Goal: Information Seeking & Learning: Understand process/instructions

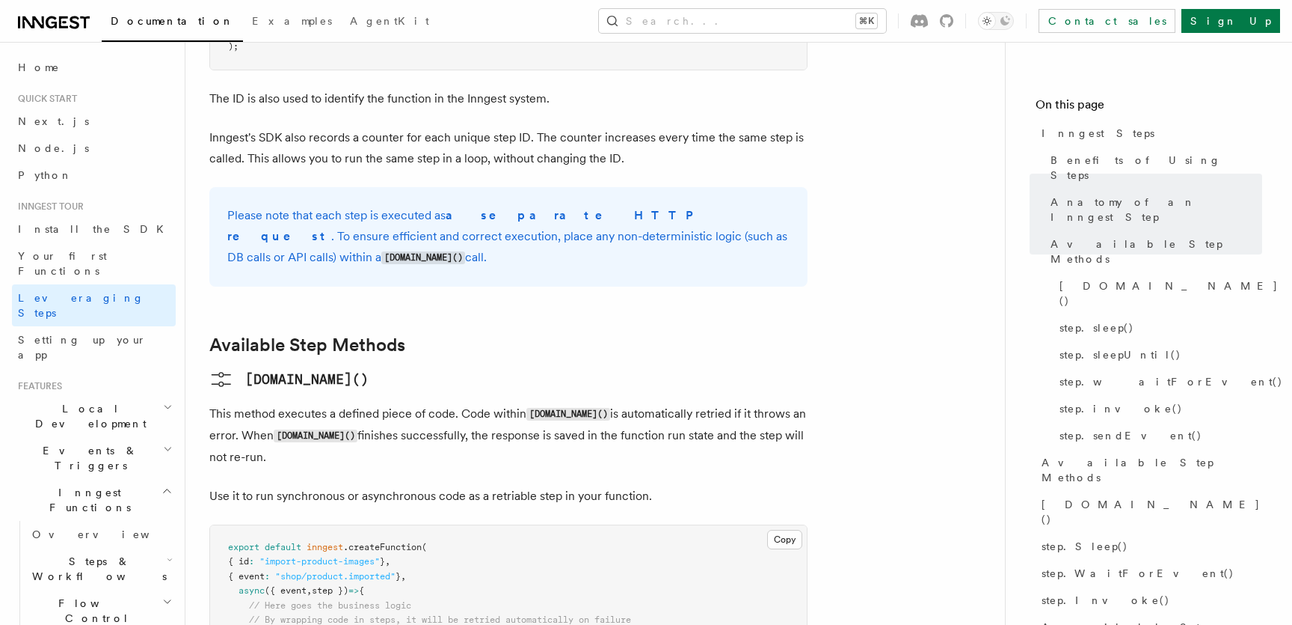
scroll to position [1061, 0]
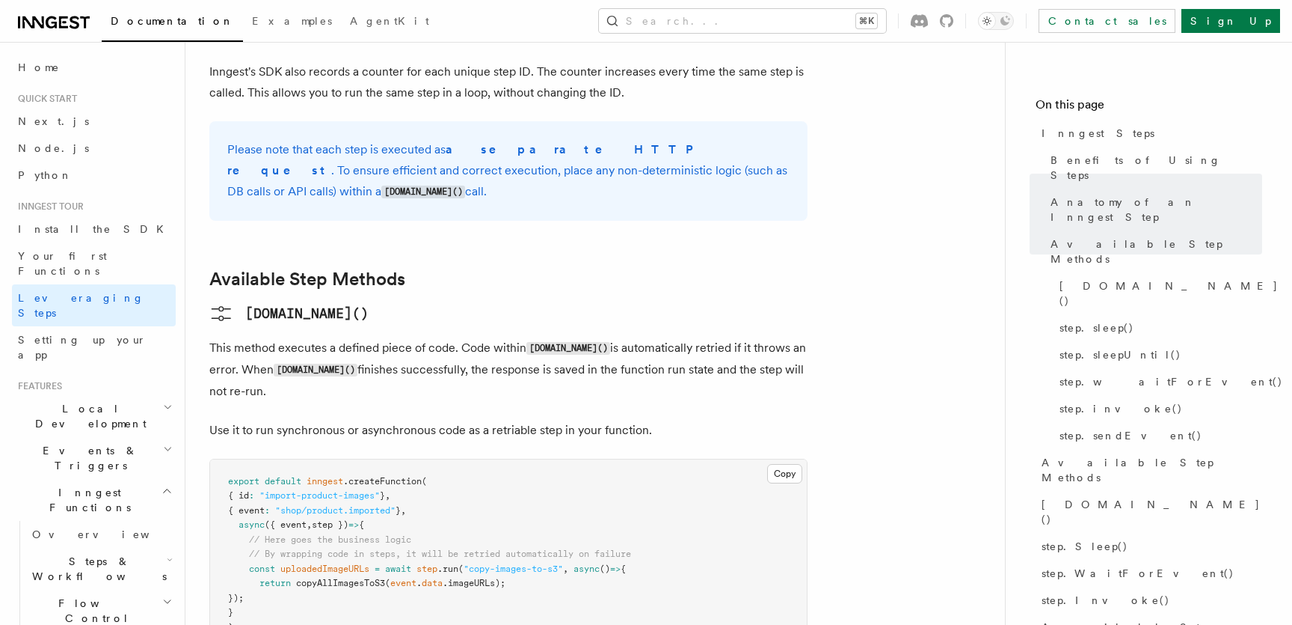
click at [610, 563] on span "()" at bounding box center [605, 568] width 10 height 10
click at [620, 512] on pre "export default inngest .createFunction ( { id : "import-product-images" } , { e…" at bounding box center [508, 554] width 597 height 191
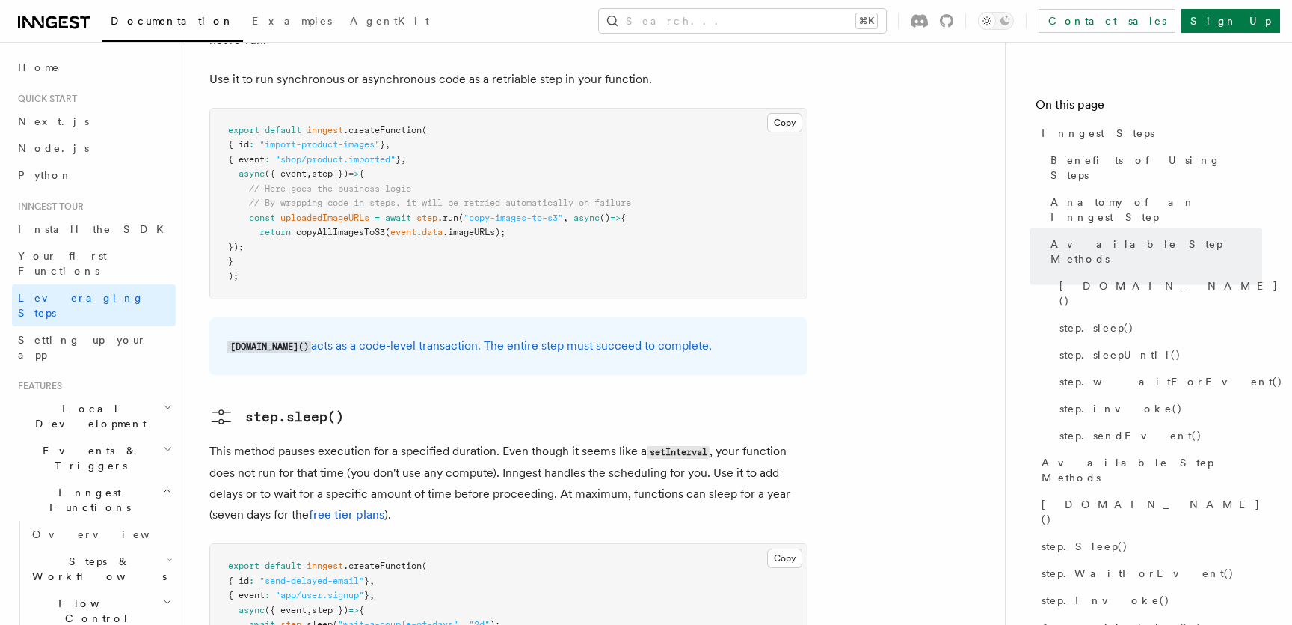
scroll to position [1424, 0]
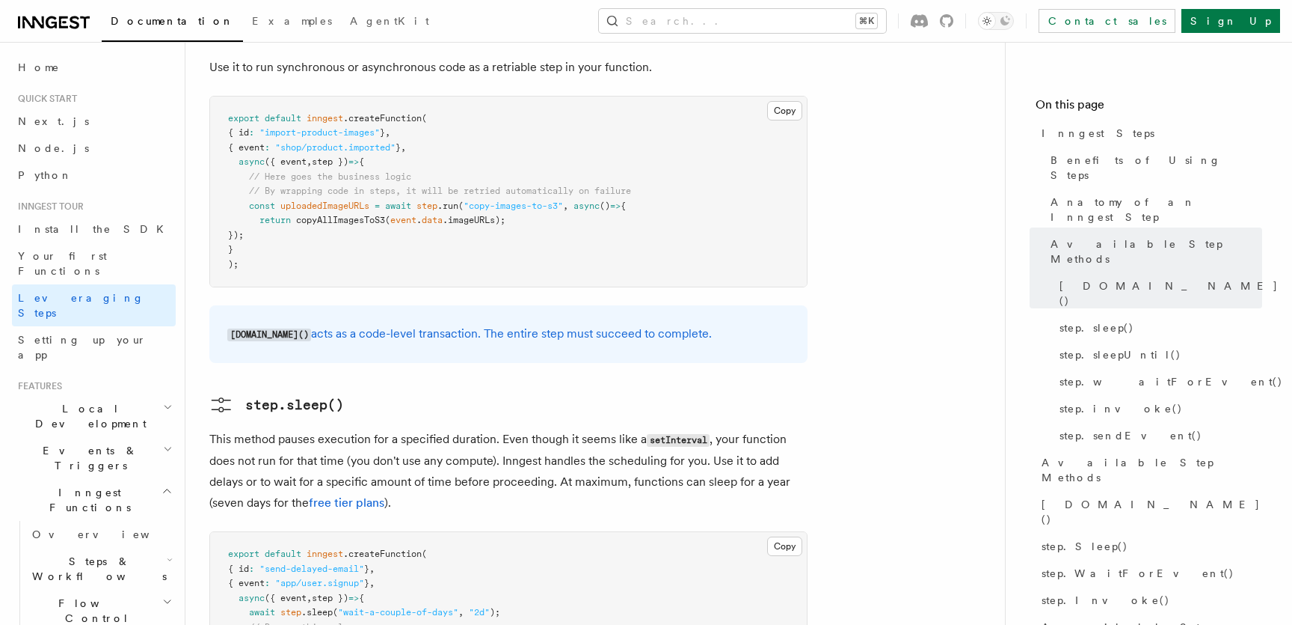
click at [633, 429] on p "This method pauses execution for a specified duration. Even though it seems lik…" at bounding box center [508, 471] width 598 height 85
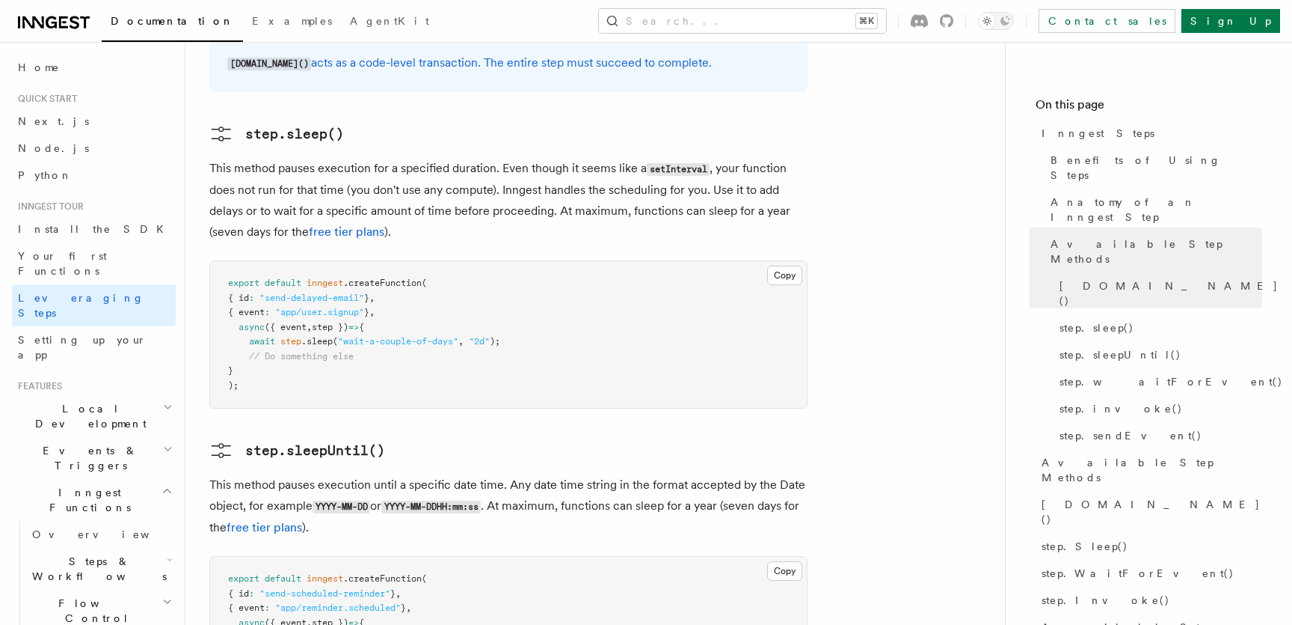
scroll to position [1754, 0]
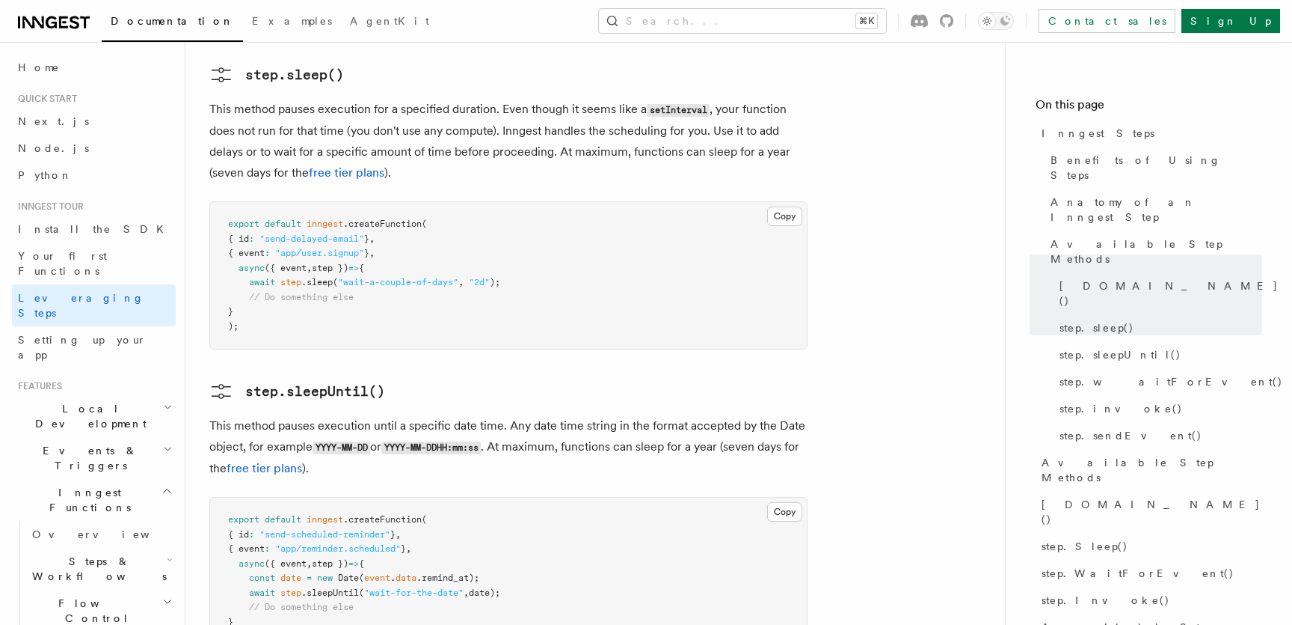
click at [633, 381] on article "Inngest tour Inngest Steps Steps are fundamental building blocks in Inngest fun…" at bounding box center [595, 304] width 772 height 3985
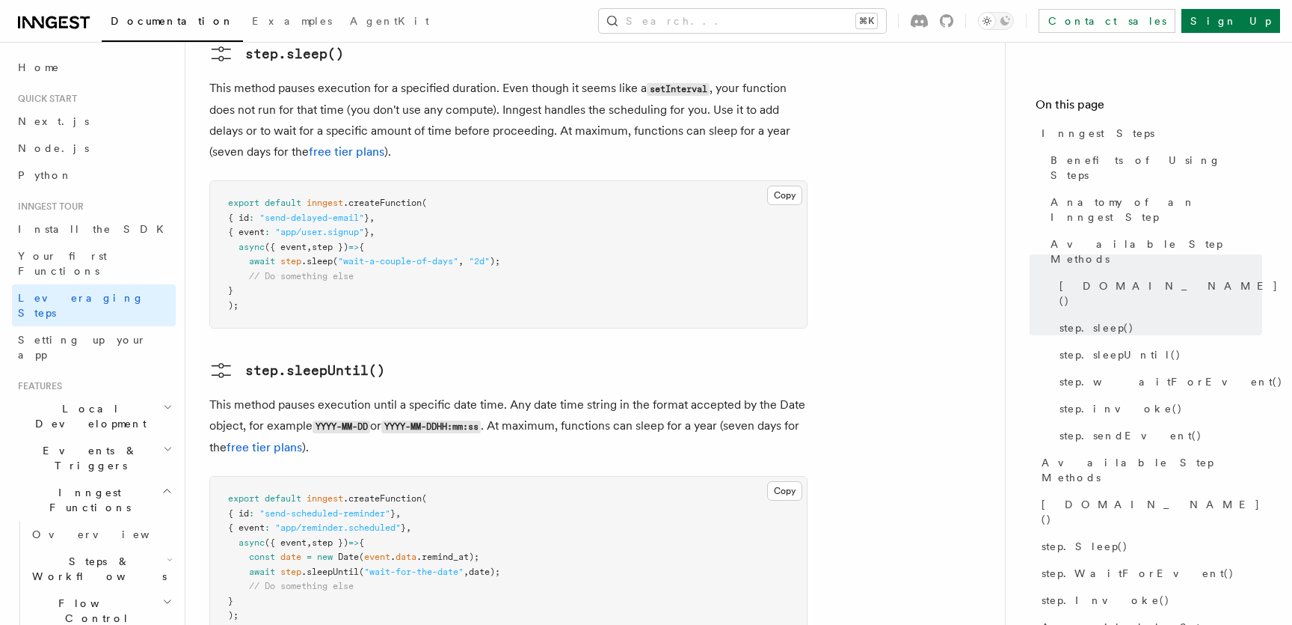
scroll to position [1776, 0]
click at [923, 141] on article "Inngest tour Inngest Steps Steps are fundamental building blocks in Inngest fun…" at bounding box center [595, 281] width 772 height 3985
click at [114, 257] on link "Your first Functions" at bounding box center [94, 263] width 164 height 42
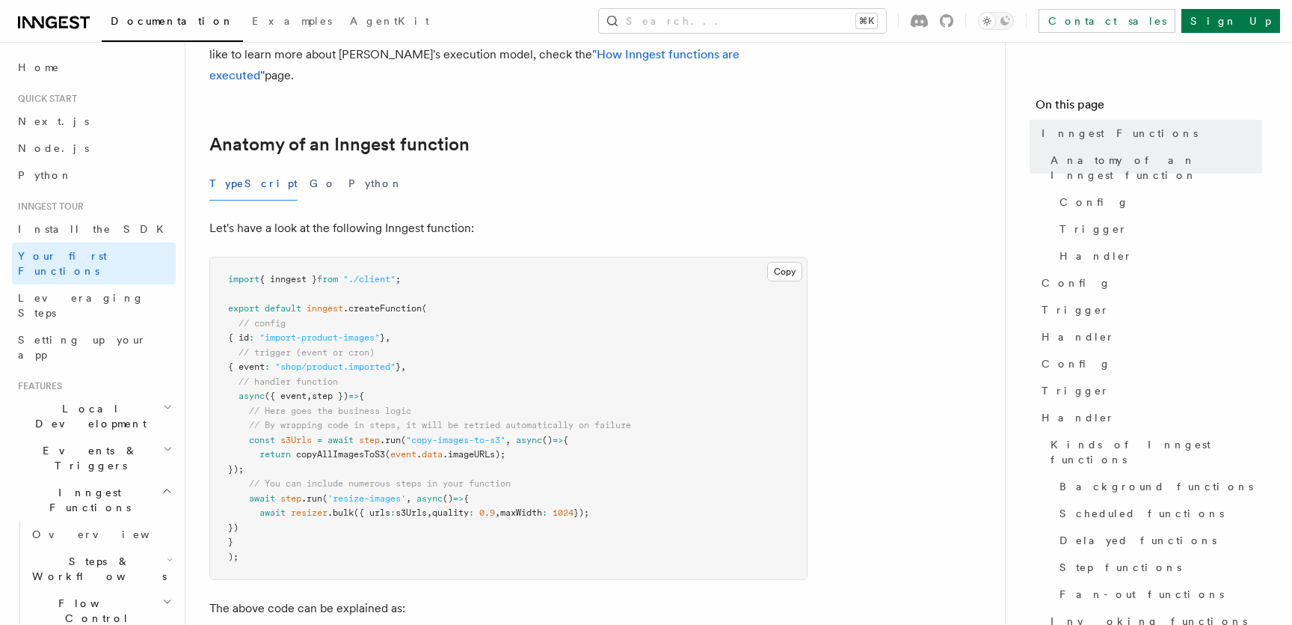
scroll to position [197, 0]
click at [437, 418] on span "// By wrapping code in steps, it will be retried automatically on failure" at bounding box center [440, 423] width 382 height 10
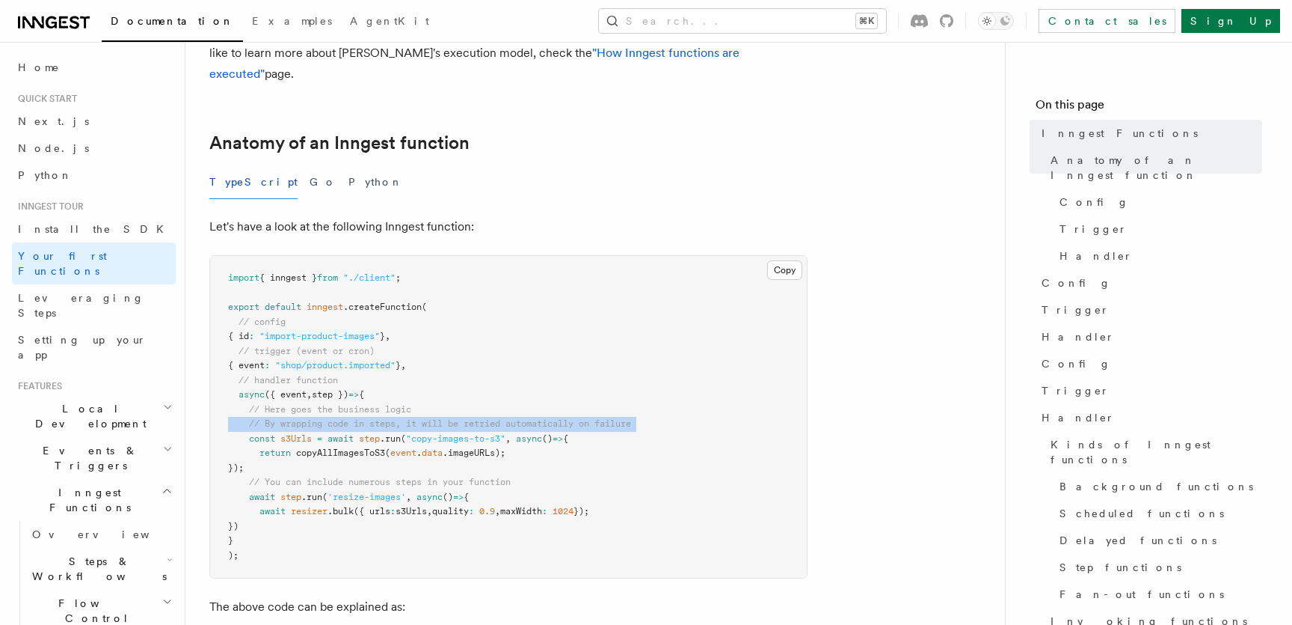
click at [437, 418] on span "// By wrapping code in steps, it will be retried automatically on failure" at bounding box center [440, 423] width 382 height 10
click at [601, 325] on pre "import { inngest } from "./client" ; export default inngest .createFunction ( /…" at bounding box center [508, 417] width 597 height 322
click at [97, 443] on span "Events & Triggers" at bounding box center [87, 458] width 151 height 30
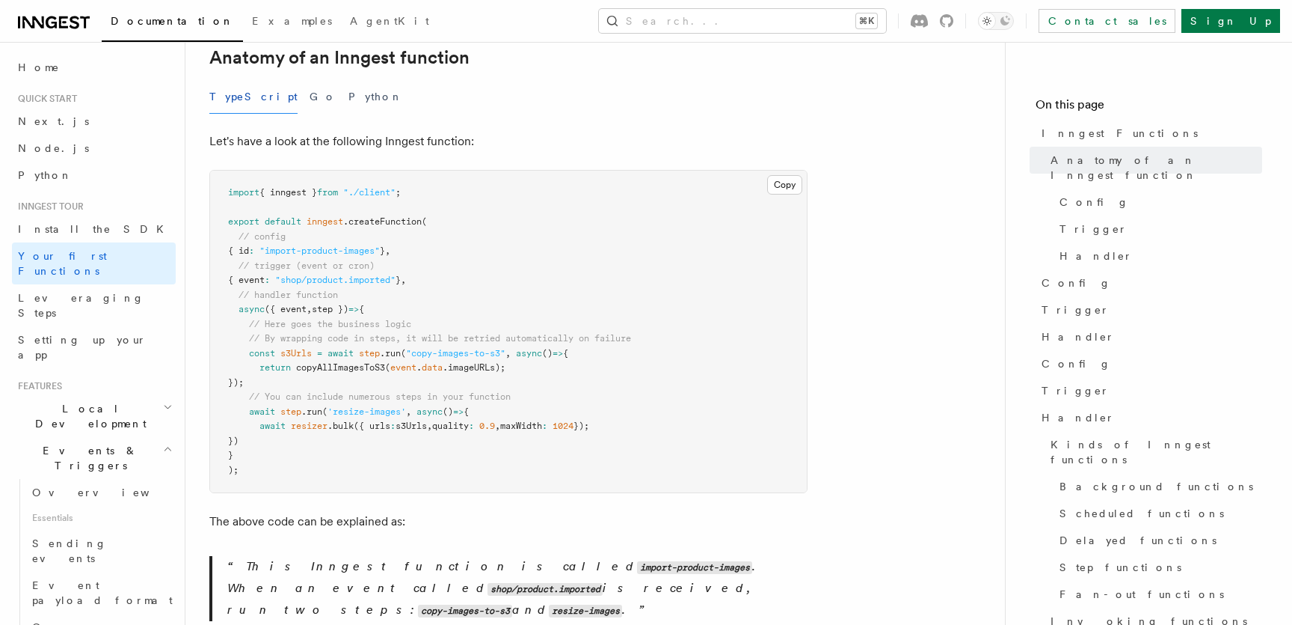
scroll to position [283, 0]
click at [88, 537] on span "Sending events" at bounding box center [69, 550] width 75 height 27
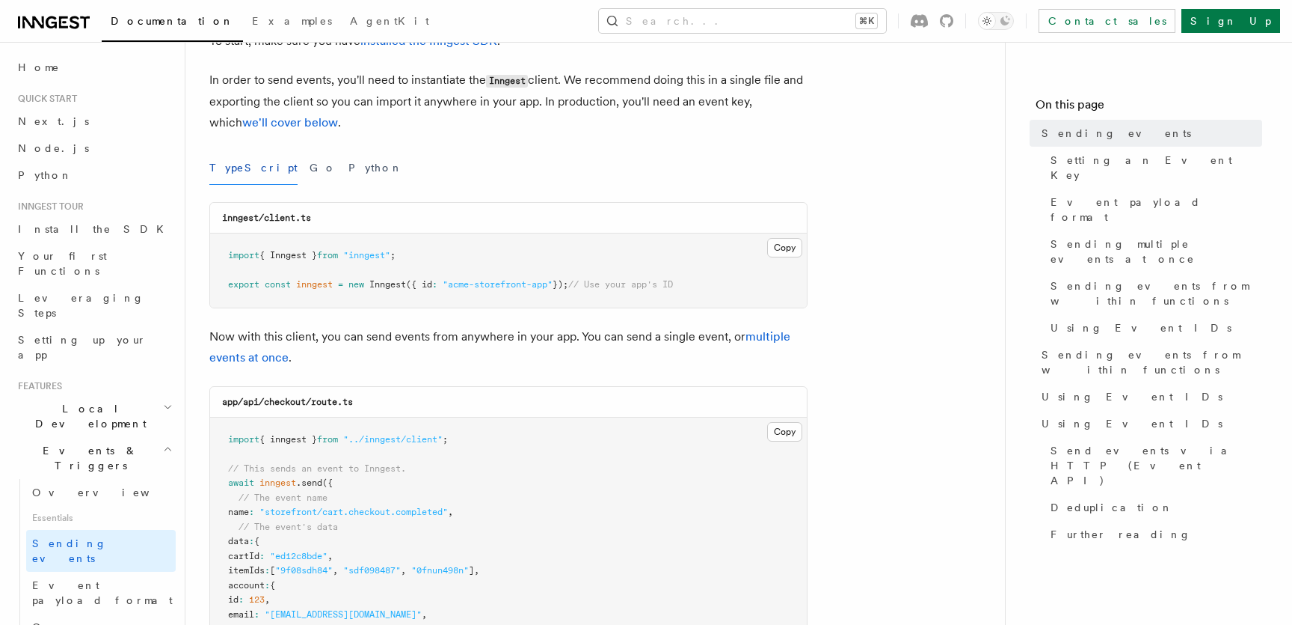
scroll to position [111, 0]
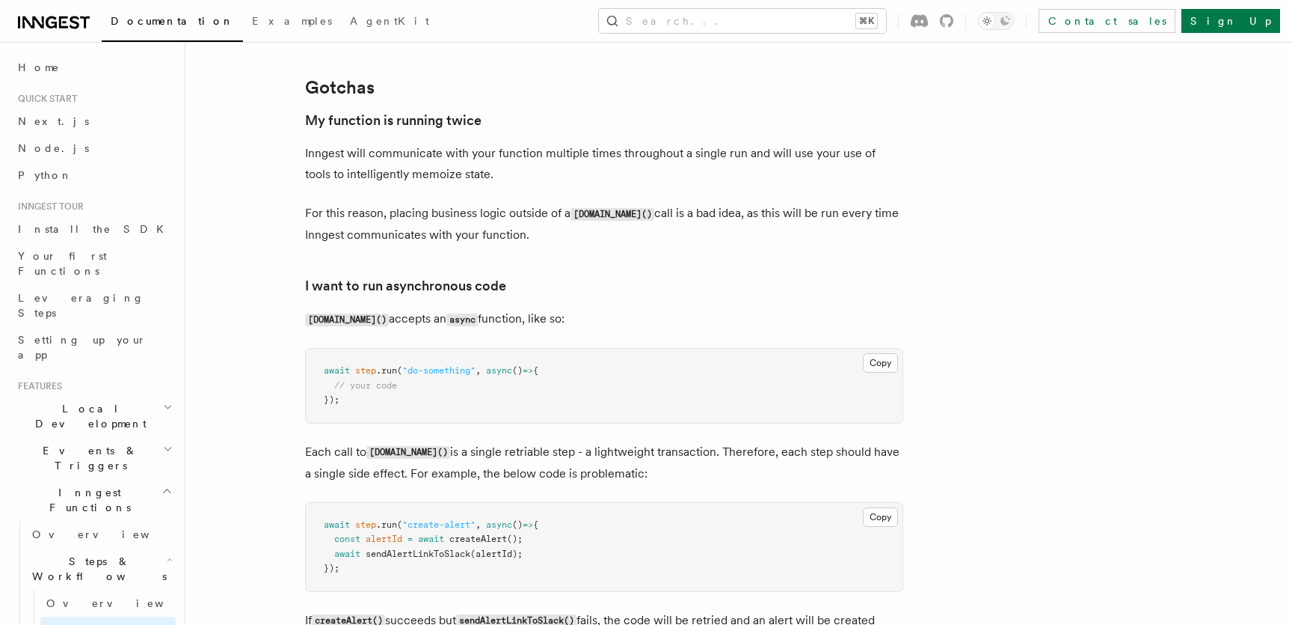
scroll to position [3106, 0]
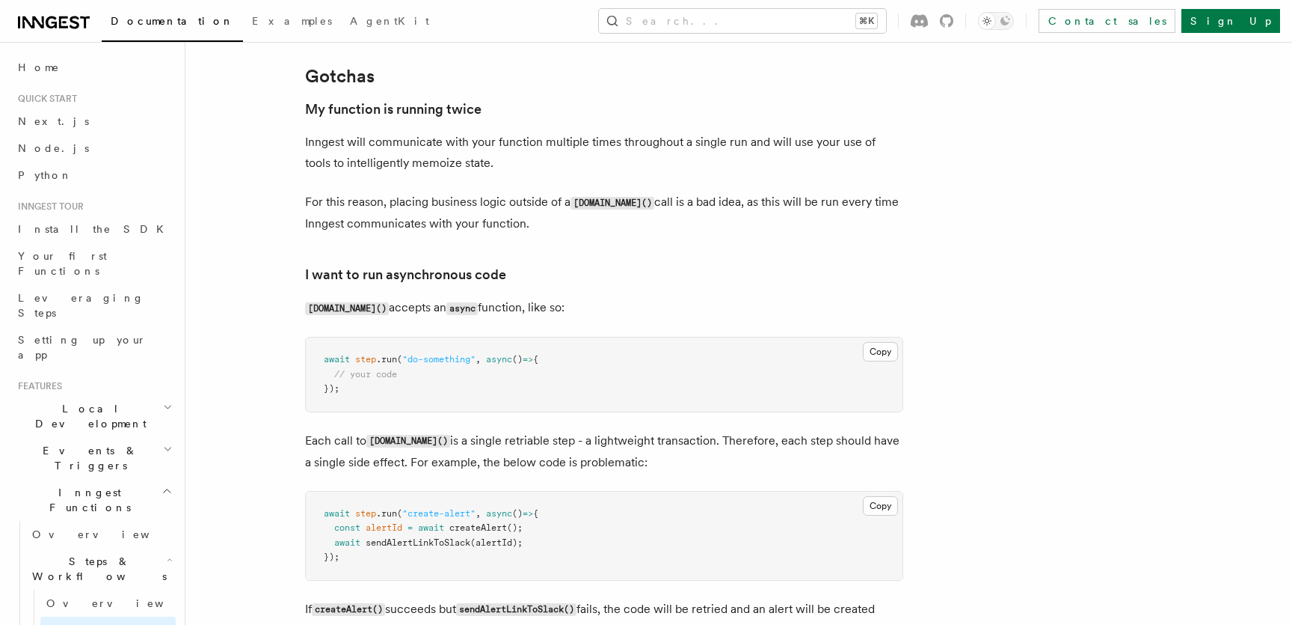
drag, startPoint x: 346, startPoint y: 209, endPoint x: 530, endPoint y: 227, distance: 184.1
click at [530, 227] on p "For this reason, placing business logic outside of a step.run() call is a bad i…" at bounding box center [604, 212] width 598 height 43
click at [526, 229] on p "For this reason, placing business logic outside of a step.run() call is a bad i…" at bounding box center [604, 212] width 598 height 43
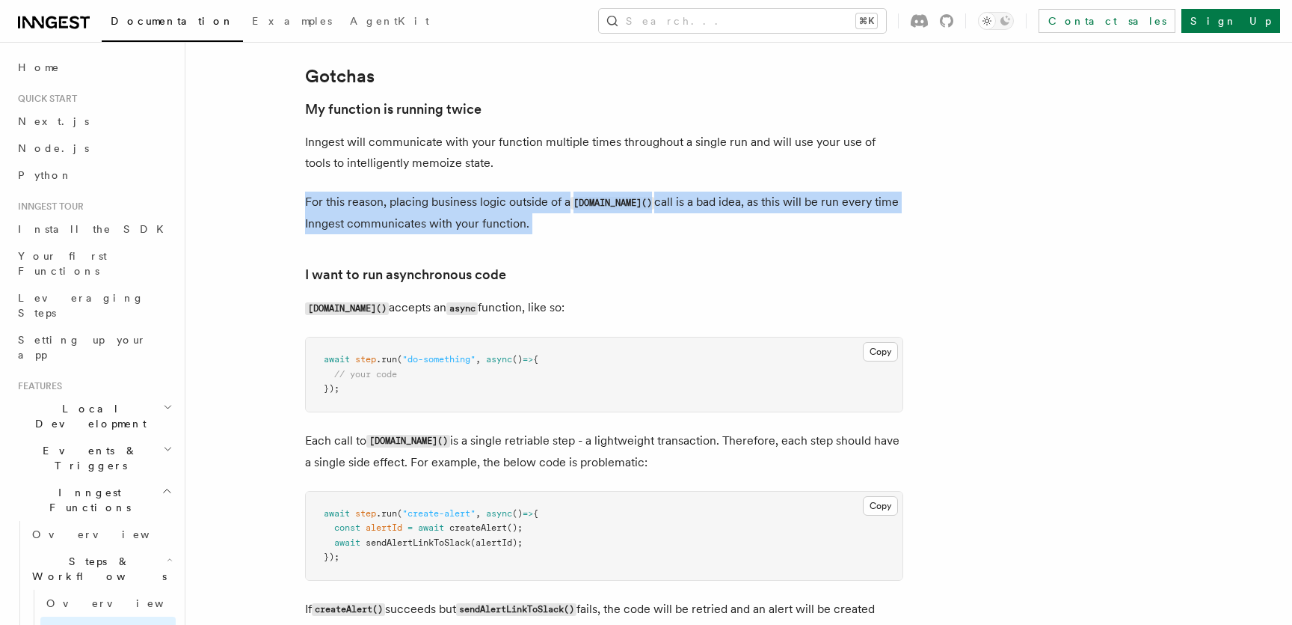
click at [526, 229] on p "For this reason, placing business logic outside of a step.run() call is a bad i…" at bounding box center [604, 212] width 598 height 43
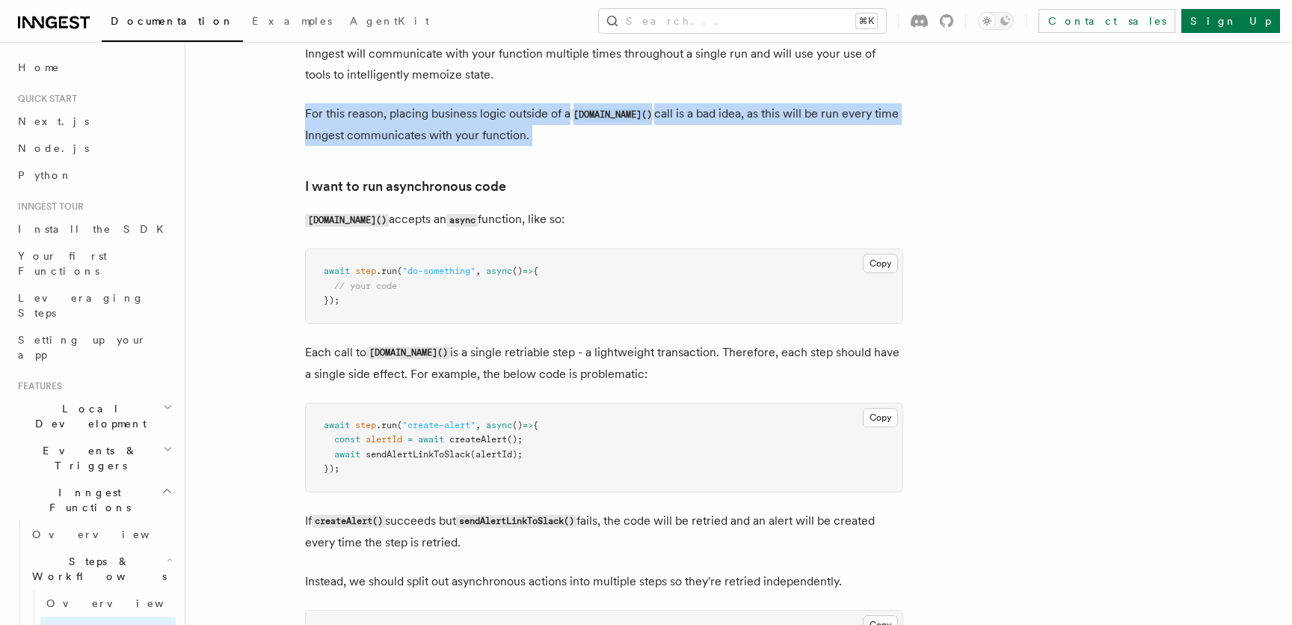
scroll to position [3197, 0]
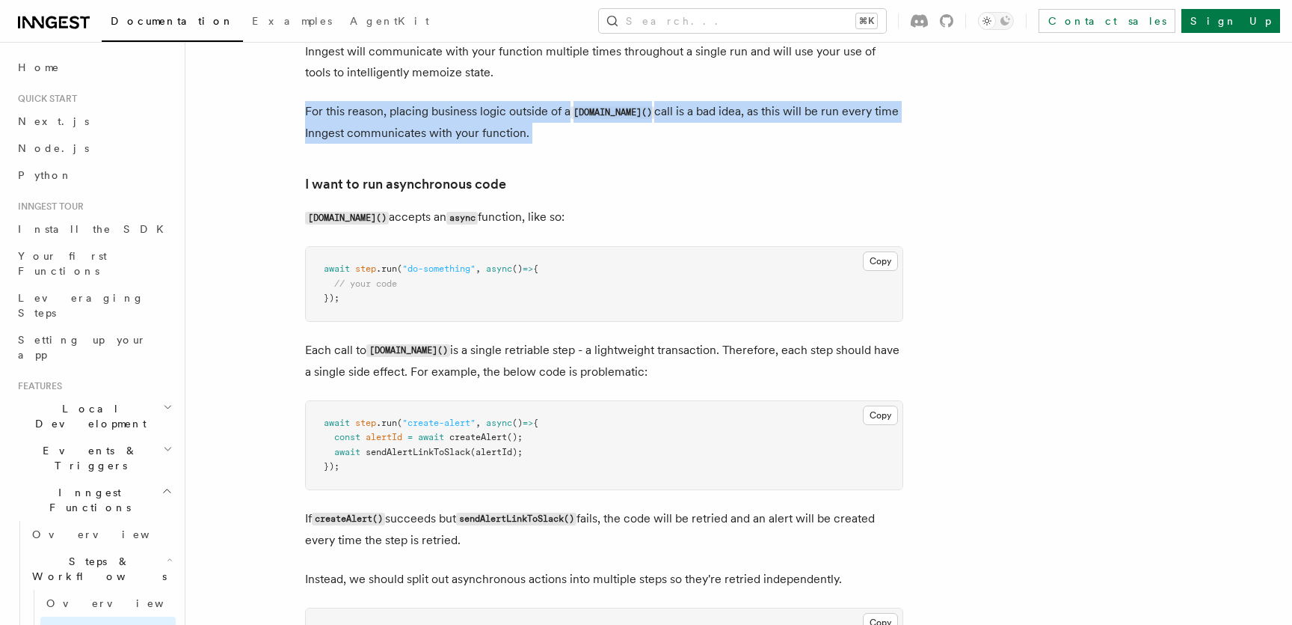
drag, startPoint x: 320, startPoint y: 358, endPoint x: 708, endPoint y: 386, distance: 388.5
click at [708, 382] on p "Each call to step.run() is a single retriable step - a lightweight transaction.…" at bounding box center [604, 361] width 598 height 43
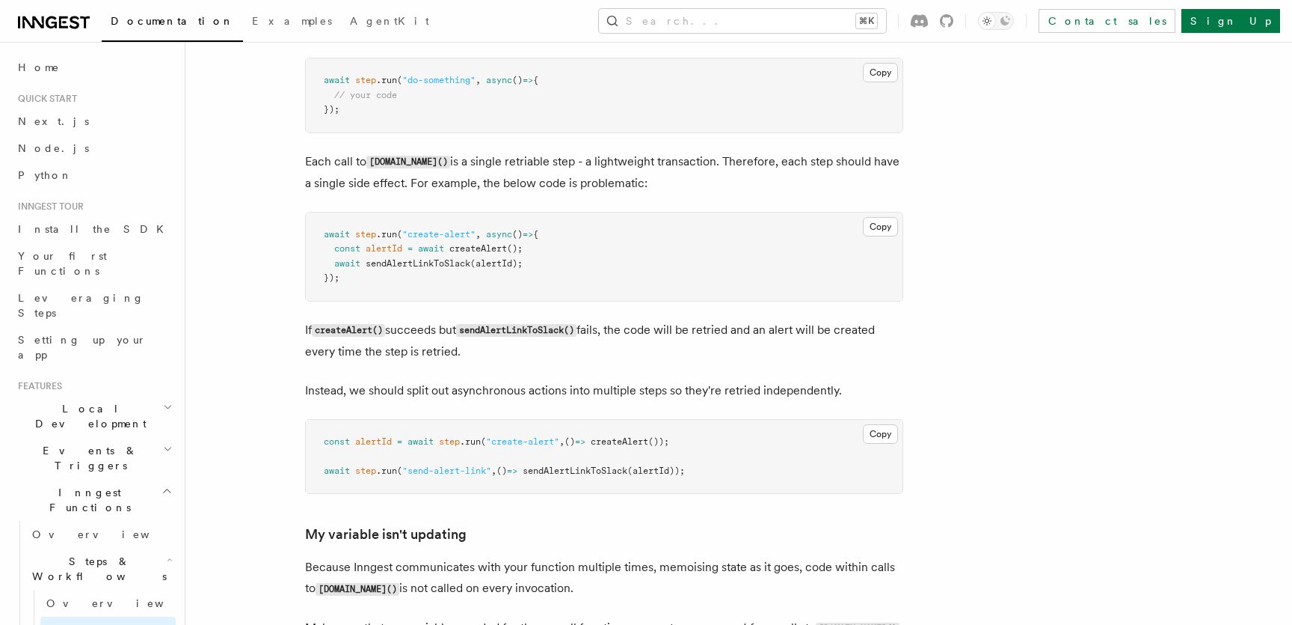
scroll to position [3387, 0]
click at [78, 443] on span "Events & Triggers" at bounding box center [87, 458] width 151 height 30
